Goal: Communication & Community: Answer question/provide support

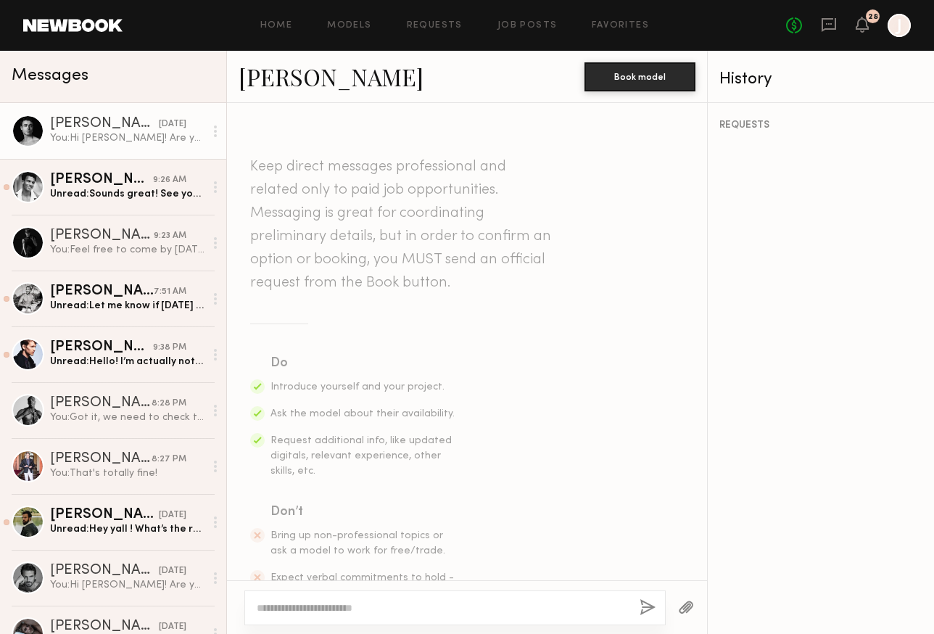
scroll to position [493, 0]
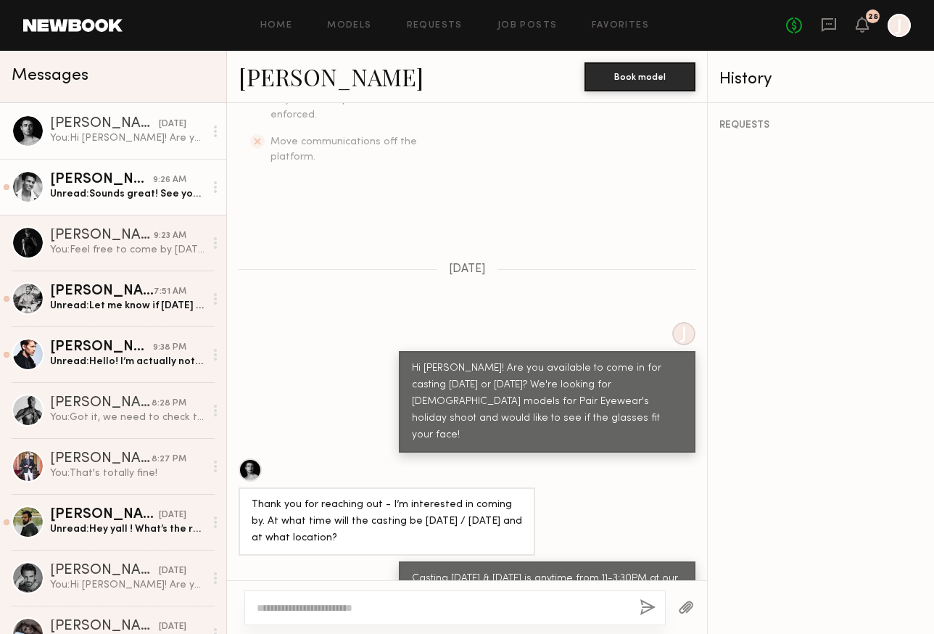
click at [99, 183] on div "Paolo H." at bounding box center [101, 180] width 103 height 15
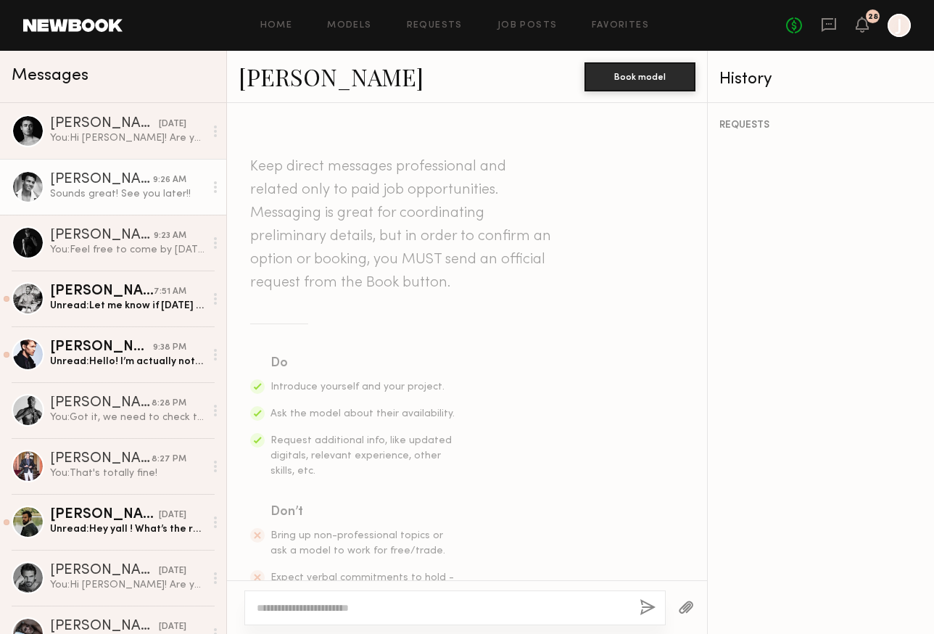
scroll to position [911, 0]
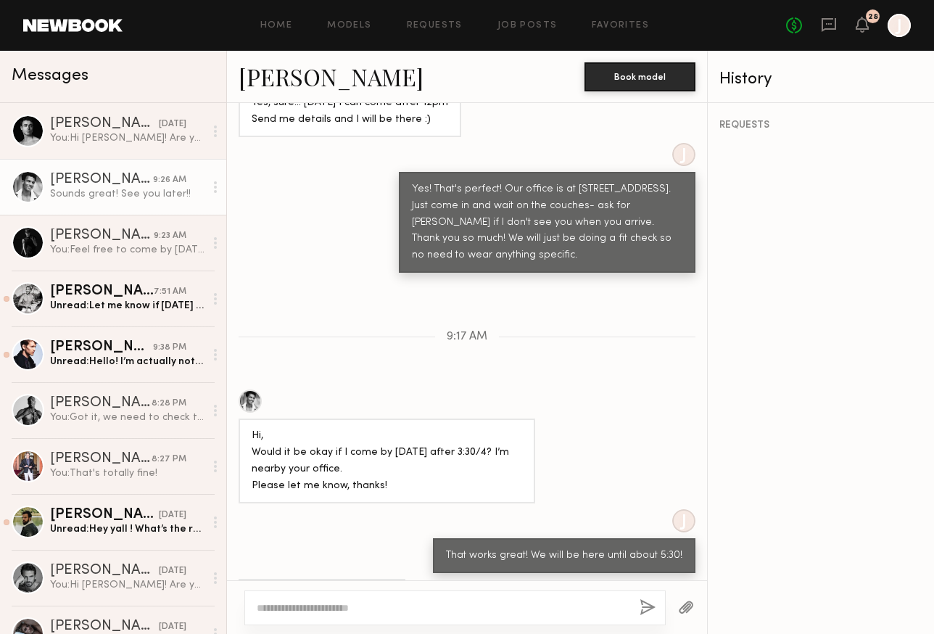
click at [96, 181] on div "Paolo H." at bounding box center [101, 180] width 103 height 15
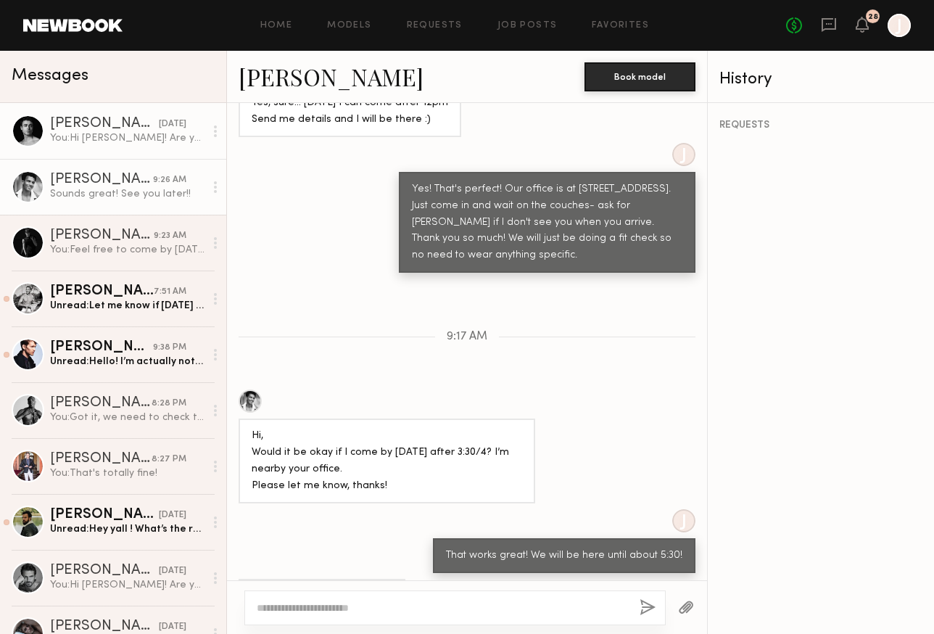
click at [133, 144] on div "You: Hi Arturo! Are you available to come in for casting this Tuesday or Wednes…" at bounding box center [127, 138] width 154 height 14
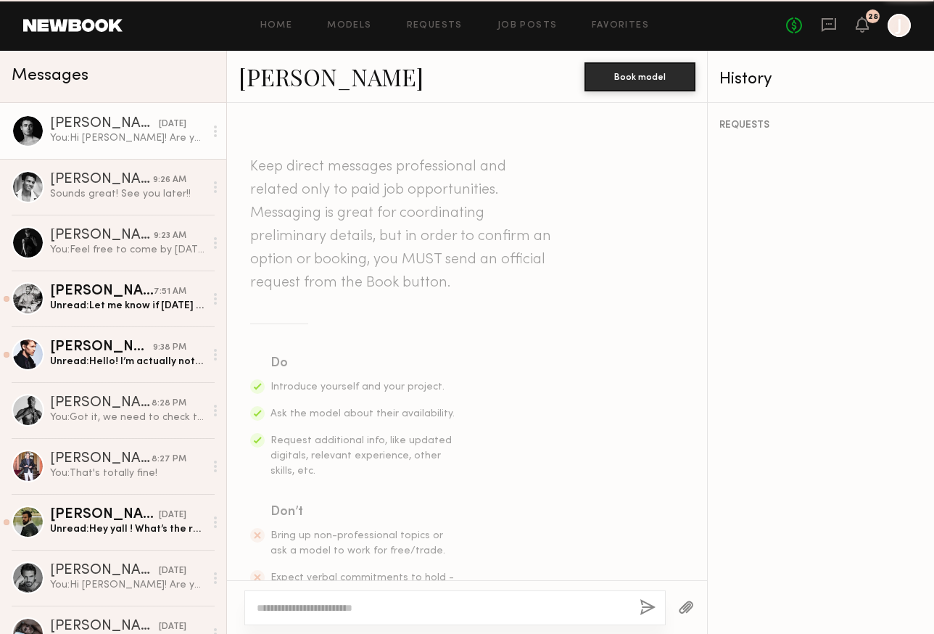
scroll to position [493, 0]
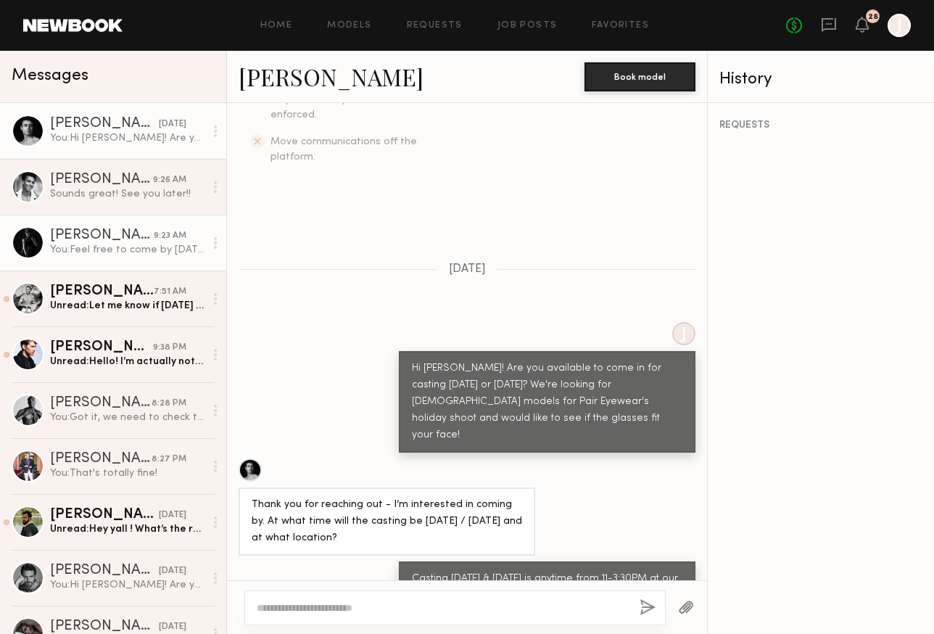
click at [119, 253] on div "You: Feel free to come by today anytime between 11-5" at bounding box center [127, 250] width 154 height 14
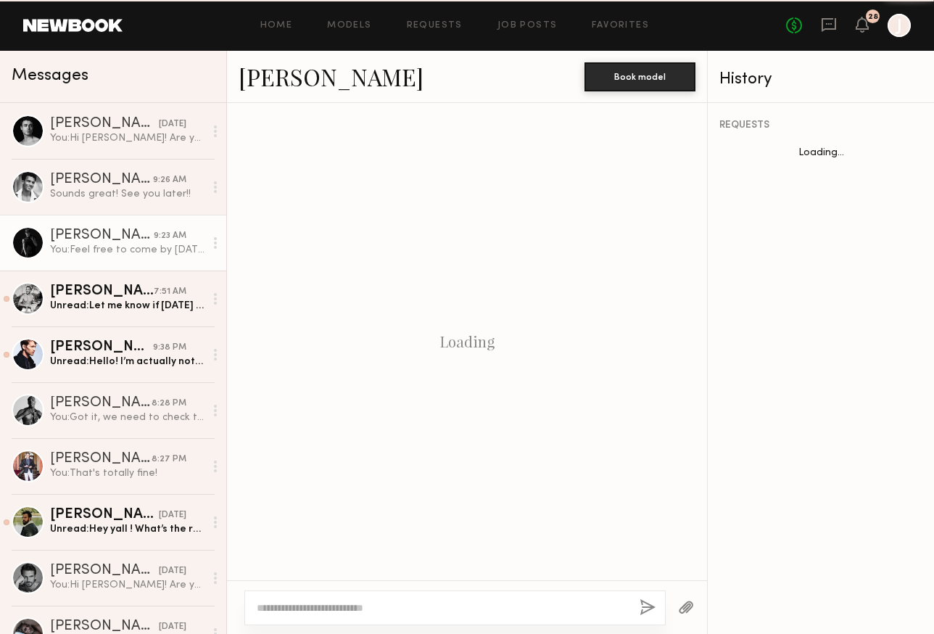
scroll to position [640, 0]
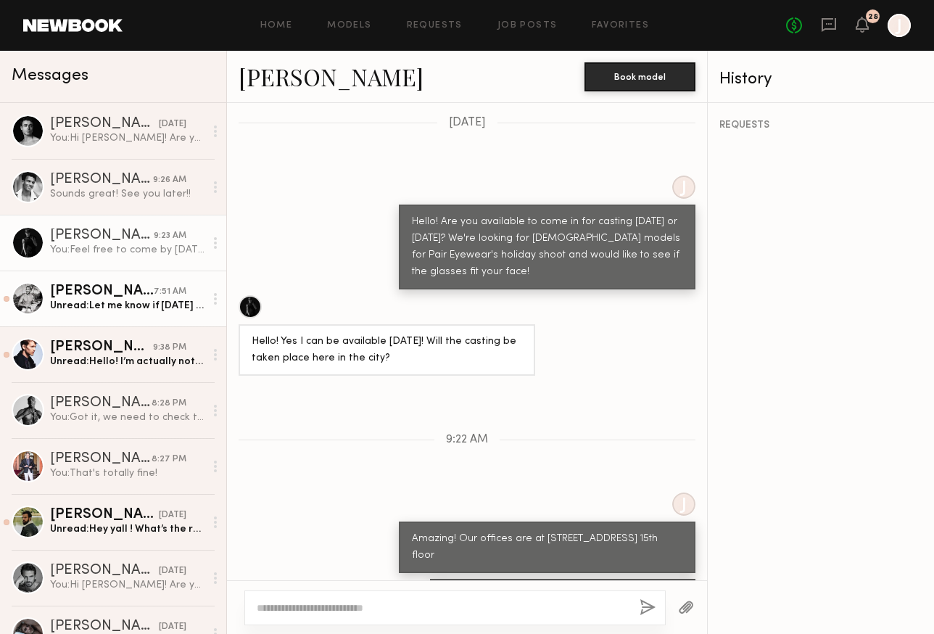
click at [94, 315] on link "Tim R. 7:51 AM Unread: Let me know if Friday might be an option to come by. Tha…" at bounding box center [113, 298] width 226 height 56
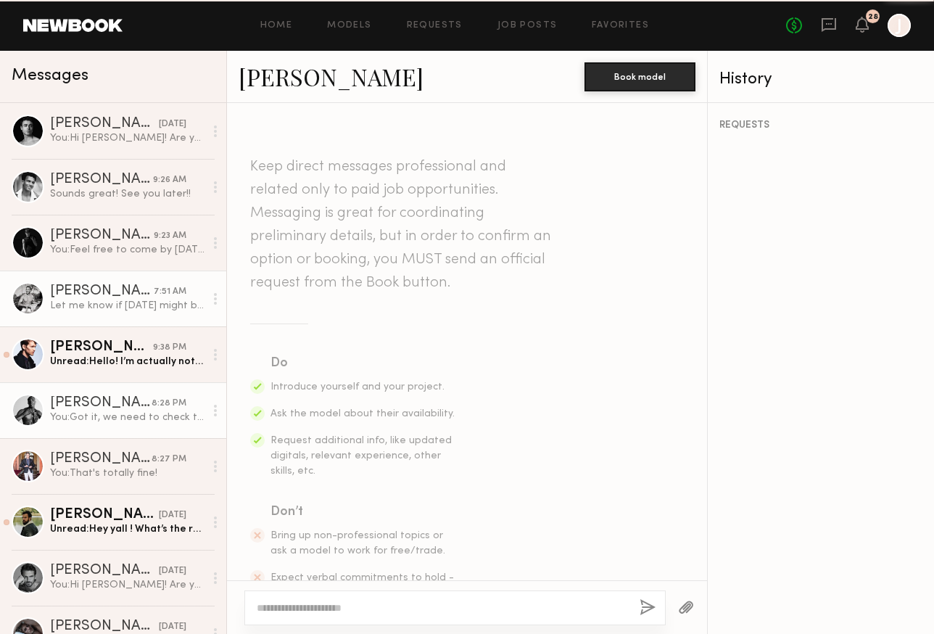
scroll to position [620, 0]
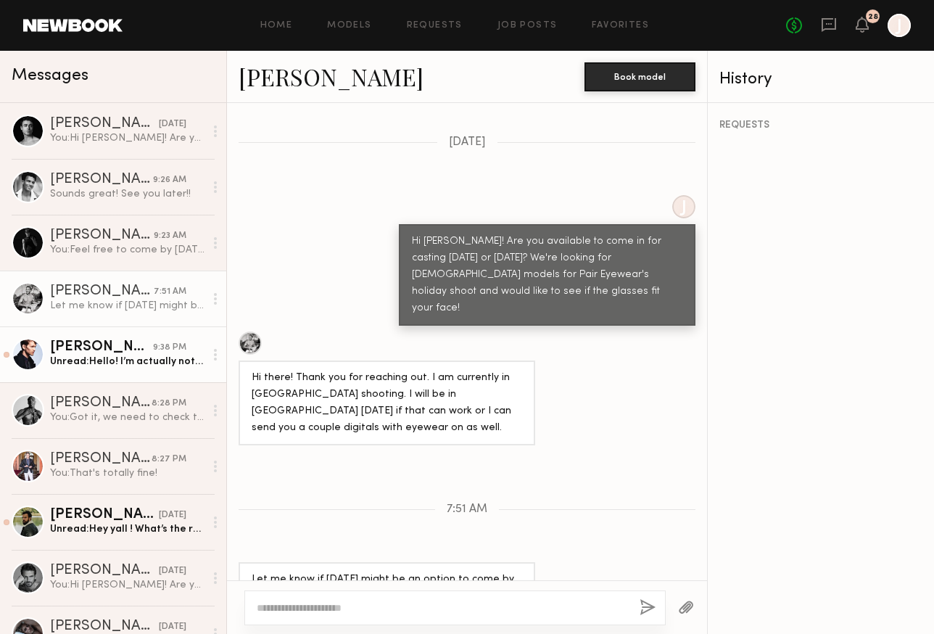
click at [54, 351] on div "Todd E." at bounding box center [101, 347] width 103 height 15
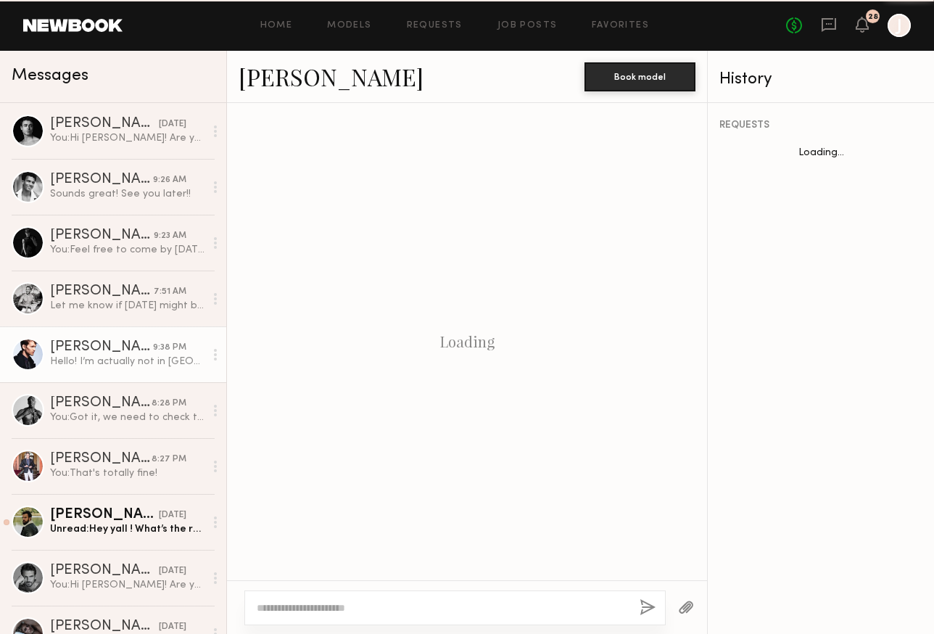
scroll to position [390, 0]
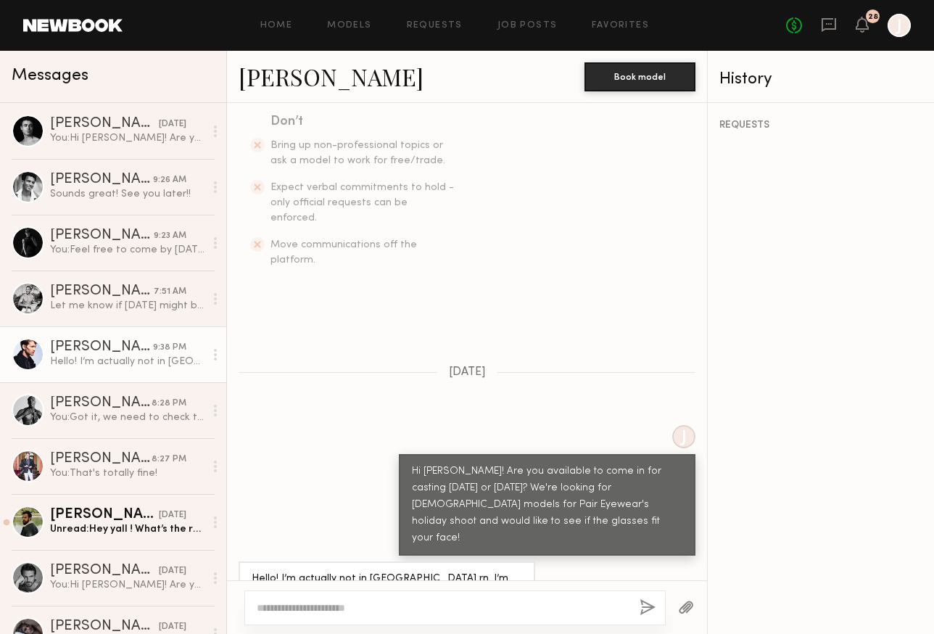
click at [291, 73] on link "Todd E." at bounding box center [331, 76] width 185 height 31
